Goal: Task Accomplishment & Management: Manage account settings

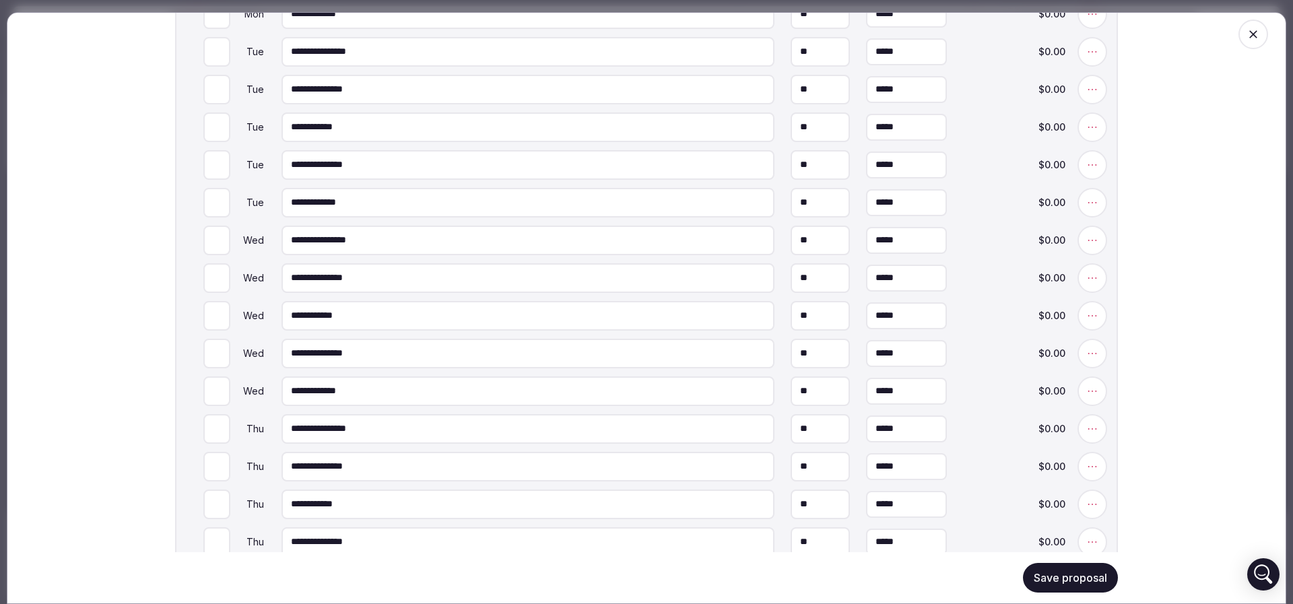
scroll to position [1818, 0]
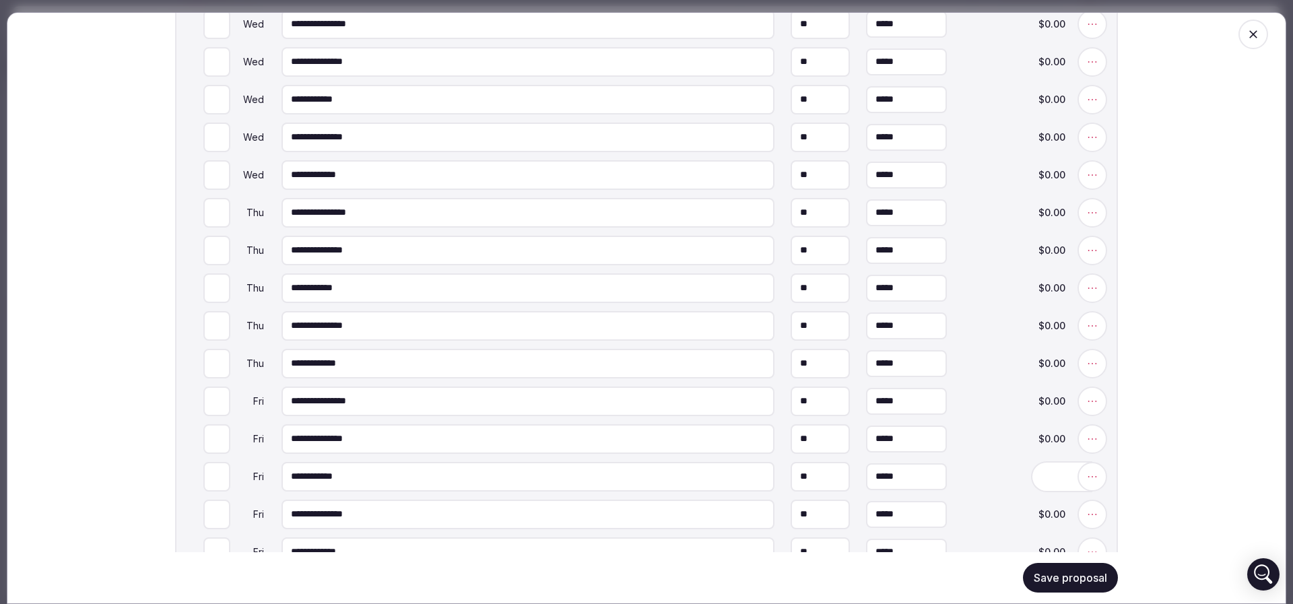
click at [1070, 576] on button "Save proposal" at bounding box center [1070, 578] width 95 height 30
click at [1070, 581] on button "Save proposal" at bounding box center [1070, 578] width 95 height 30
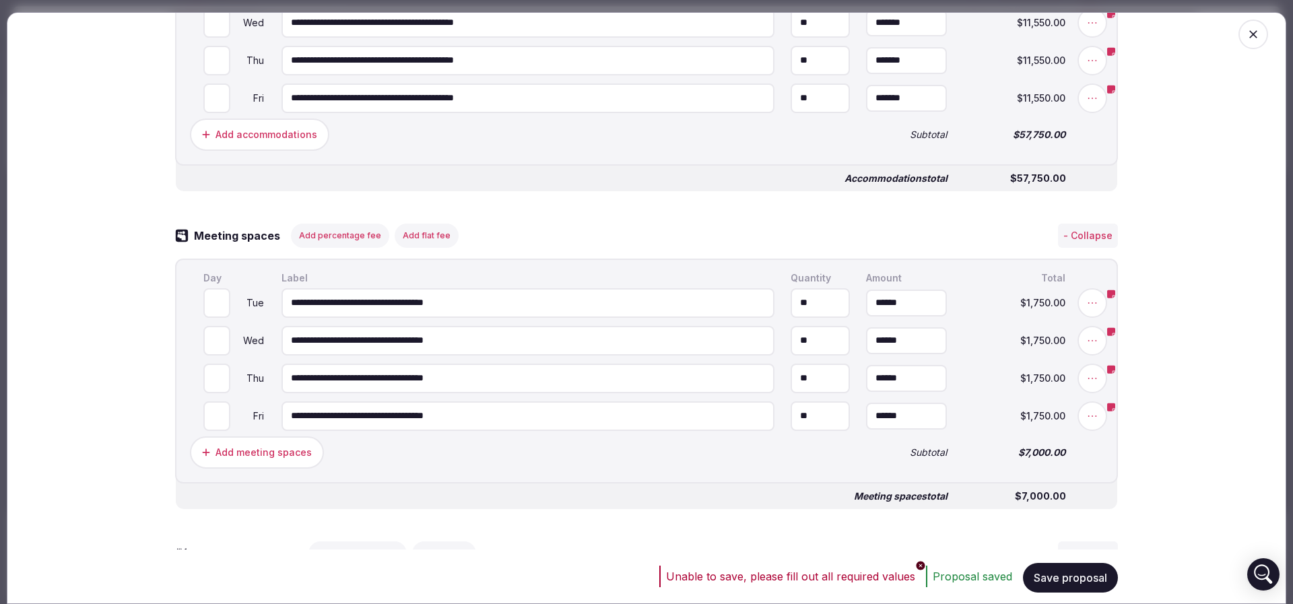
scroll to position [909, 0]
